Goal: Navigation & Orientation: Find specific page/section

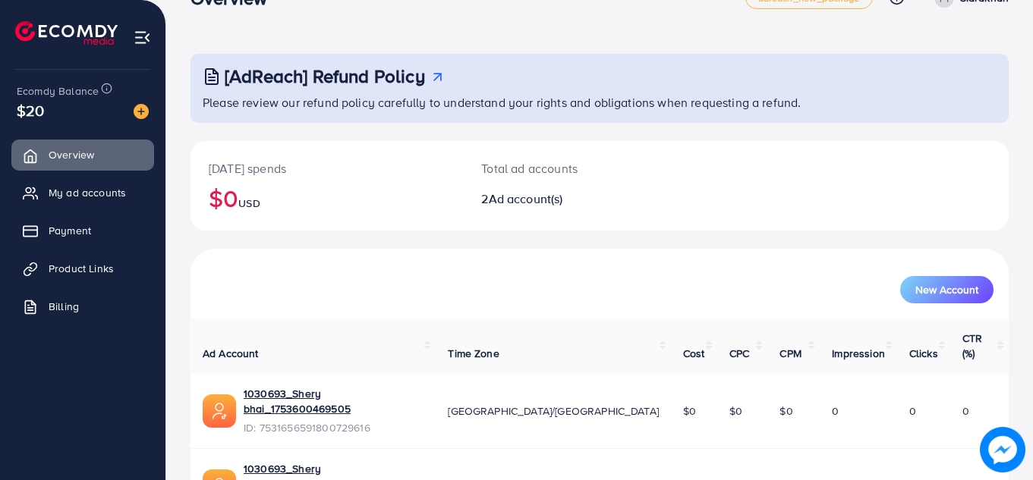
scroll to position [102, 0]
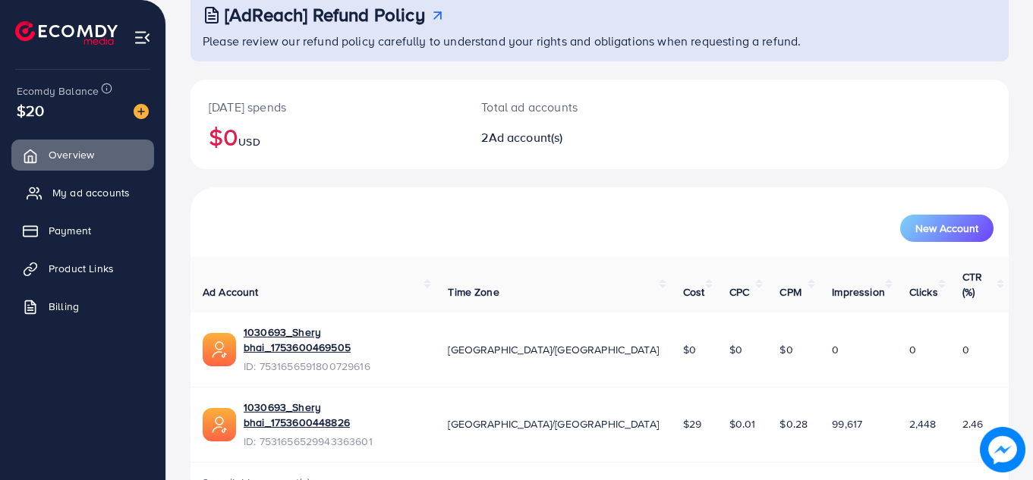
click at [81, 193] on span "My ad accounts" at bounding box center [90, 192] width 77 height 15
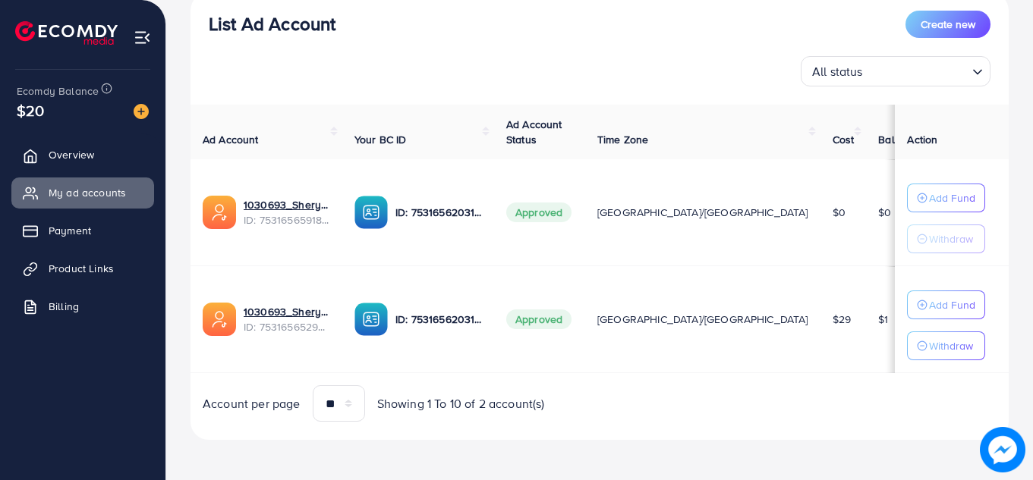
scroll to position [192, 0]
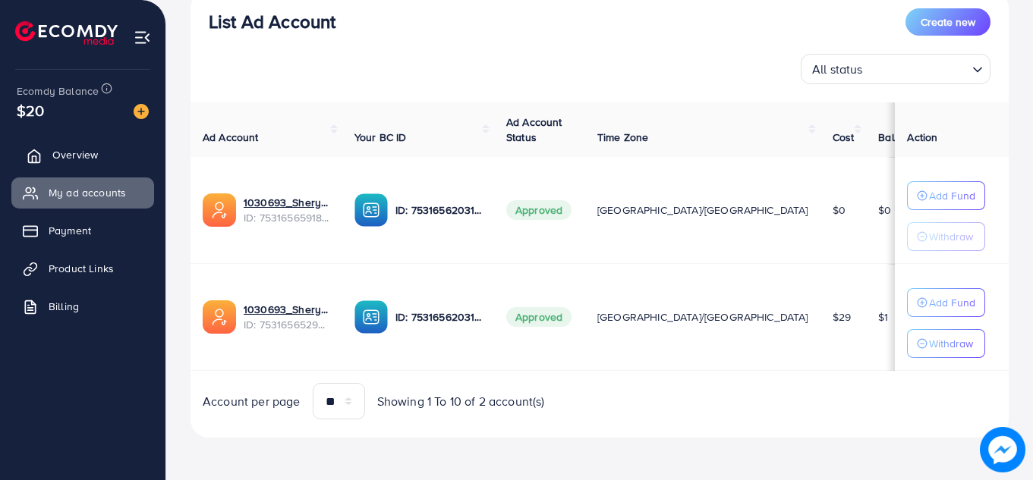
click at [92, 151] on span "Overview" at bounding box center [75, 154] width 46 height 15
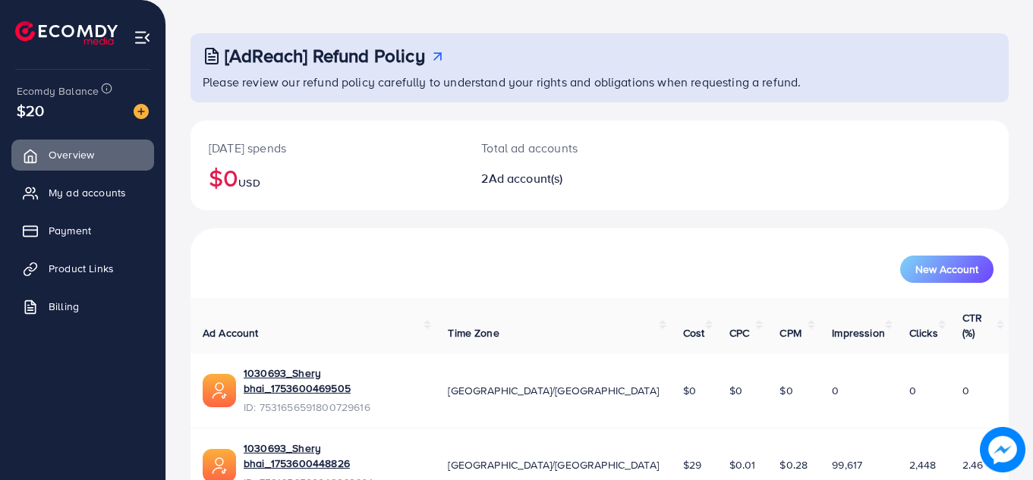
scroll to position [102, 0]
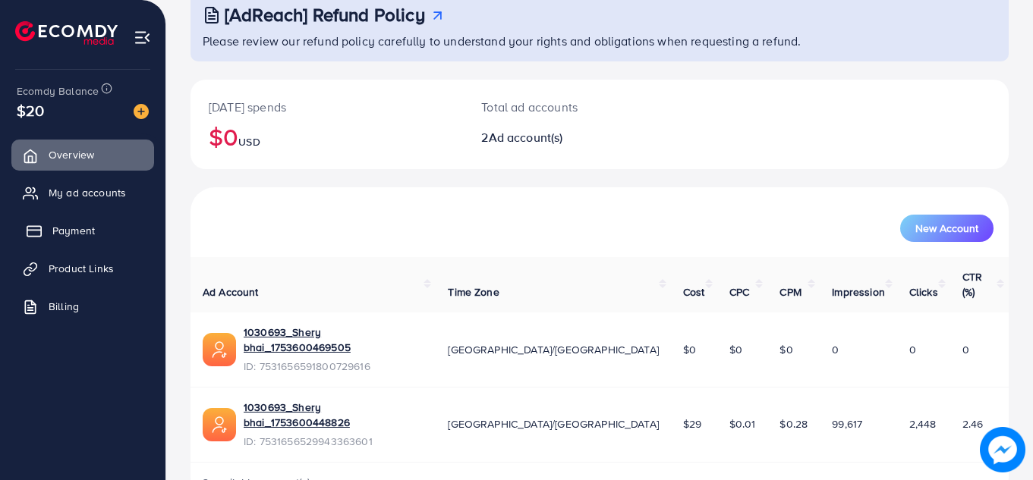
click at [60, 228] on span "Payment" at bounding box center [73, 230] width 42 height 15
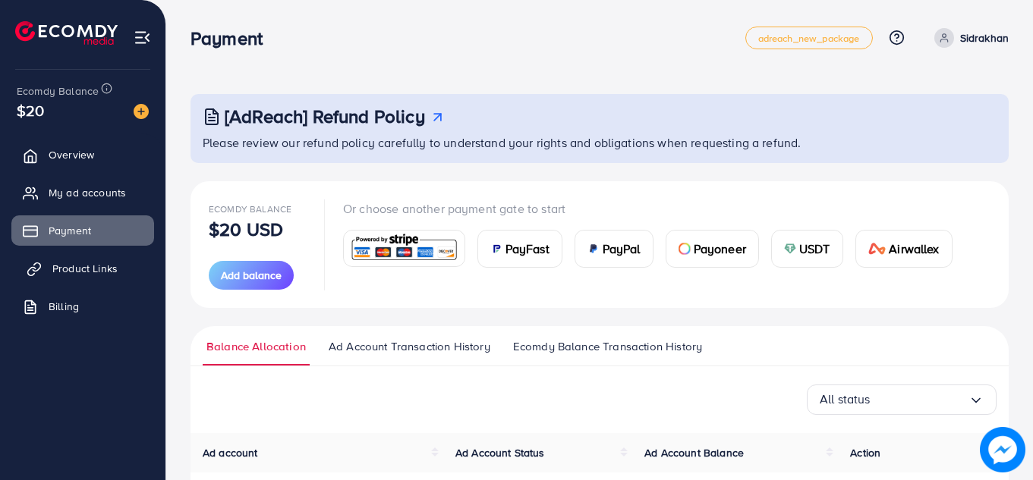
click at [78, 262] on span "Product Links" at bounding box center [84, 268] width 65 height 15
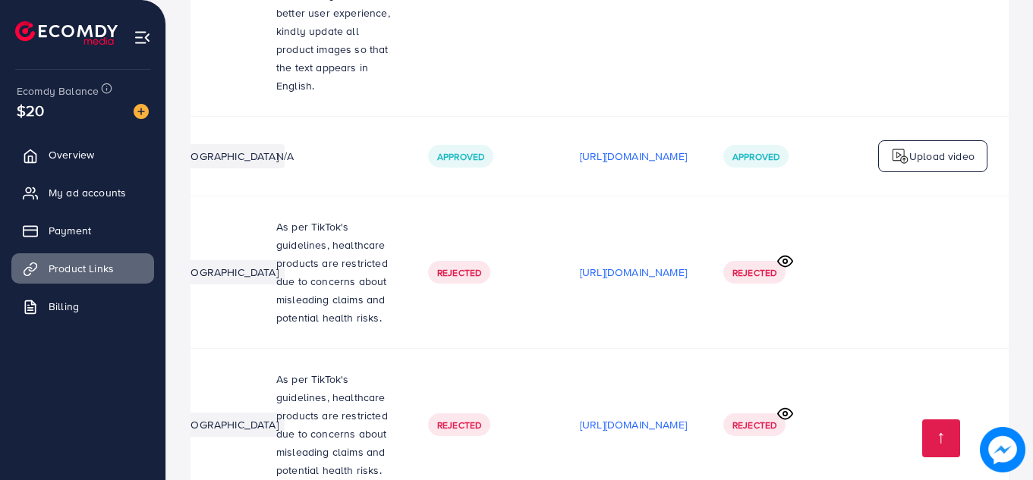
scroll to position [0, 460]
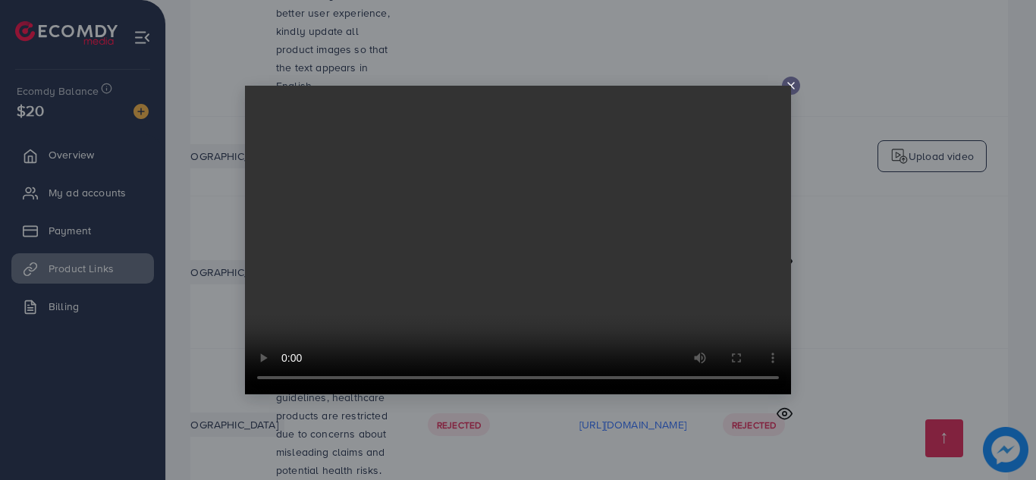
click at [789, 86] on video at bounding box center [518, 240] width 546 height 309
click at [791, 86] on line at bounding box center [791, 86] width 6 height 6
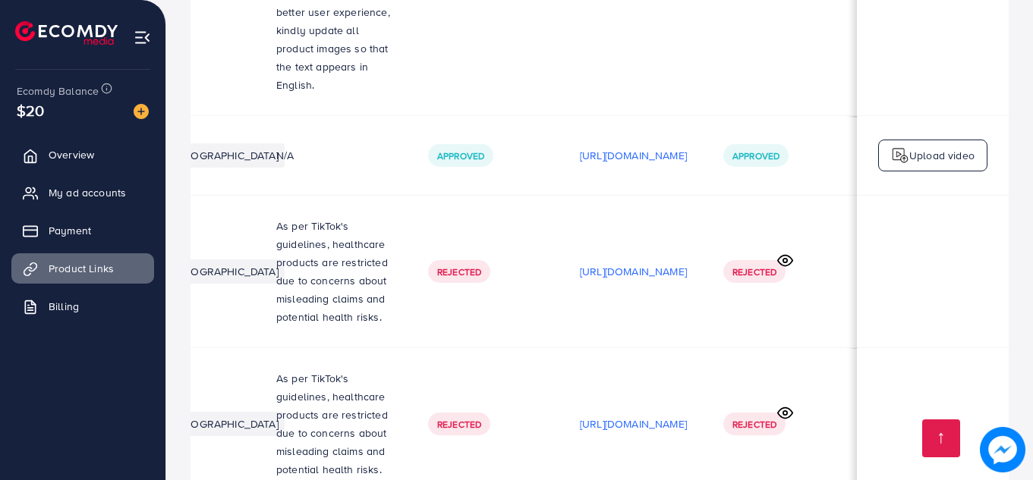
scroll to position [1, 0]
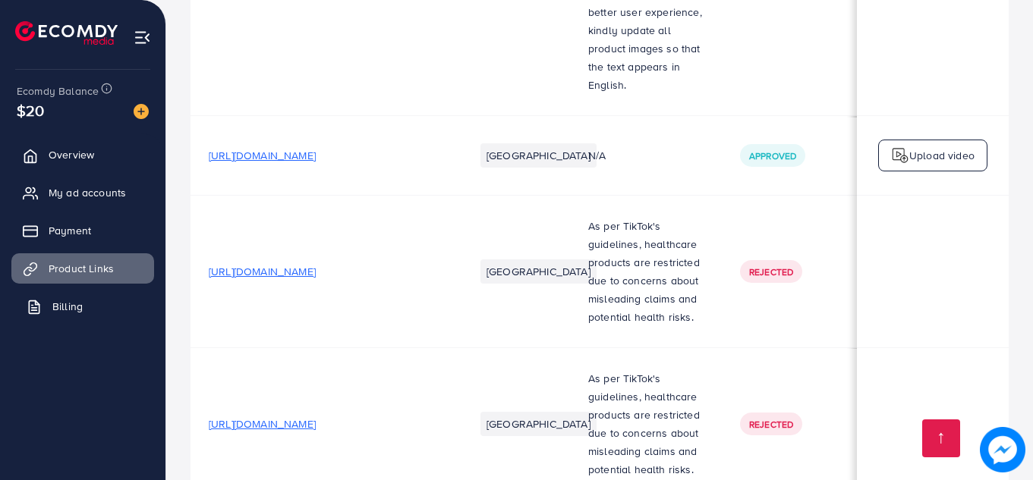
click at [74, 306] on span "Billing" at bounding box center [67, 306] width 30 height 15
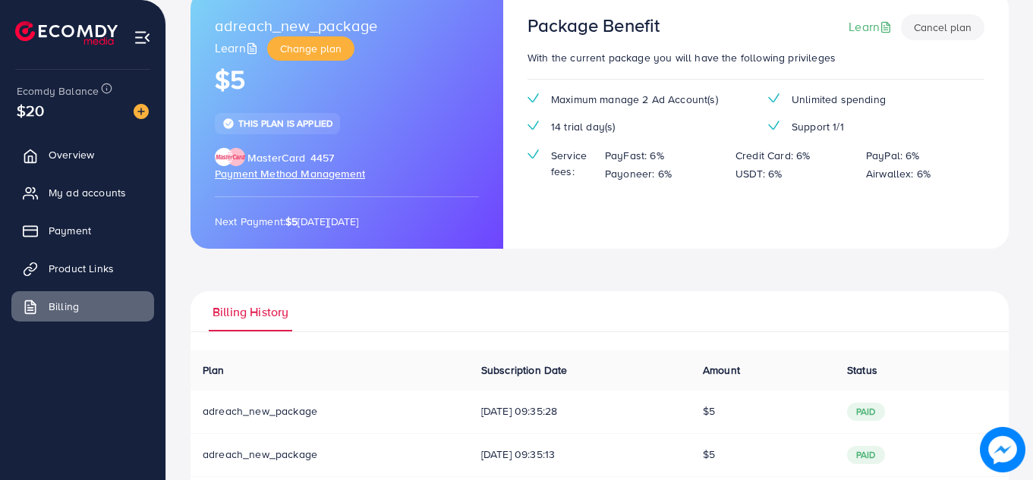
scroll to position [181, 0]
